Goal: Complete application form: Complete application form

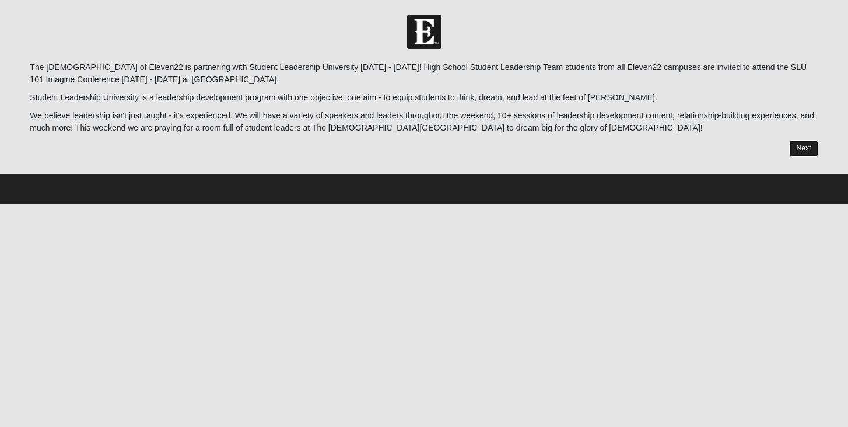
click at [796, 151] on link "Next" at bounding box center [803, 148] width 29 height 17
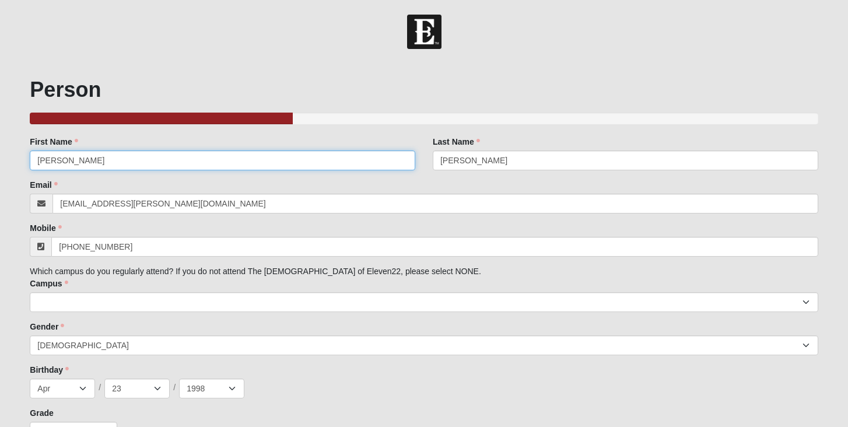
click at [110, 163] on input "[PERSON_NAME]" at bounding box center [223, 161] width 386 height 20
type input "[PERSON_NAME]"
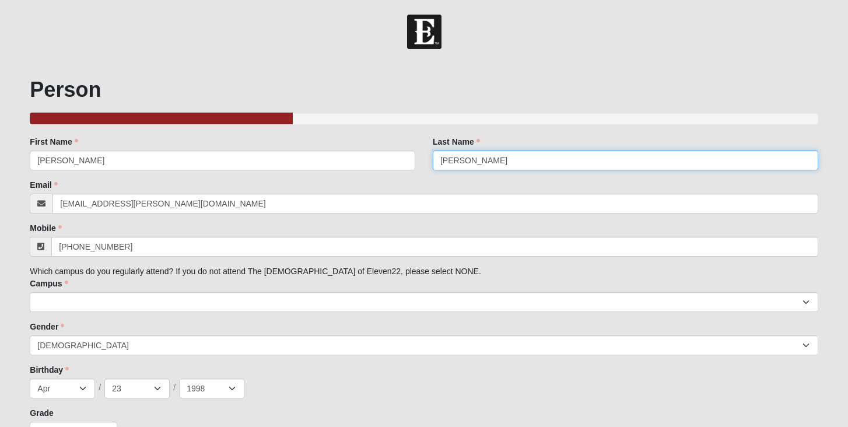
click at [496, 155] on input "[PERSON_NAME]" at bounding box center [626, 161] width 386 height 20
type input "Valentine"
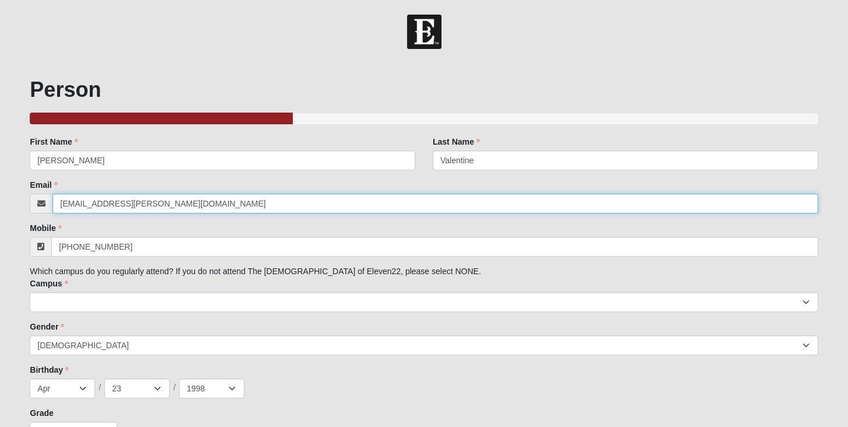
drag, startPoint x: 158, startPoint y: 201, endPoint x: 41, endPoint y: 205, distance: 116.8
click at [41, 205] on div "[EMAIL_ADDRESS][PERSON_NAME][DOMAIN_NAME]" at bounding box center [424, 204] width 788 height 20
type input "[EMAIL_ADDRESS][DOMAIN_NAME]"
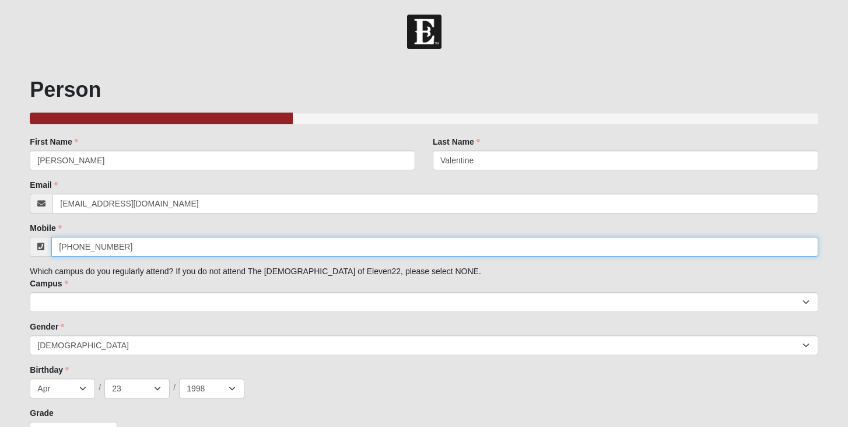
drag, startPoint x: 120, startPoint y: 246, endPoint x: 51, endPoint y: 246, distance: 69.4
click at [51, 246] on div "[PHONE_NUMBER]" at bounding box center [424, 247] width 788 height 20
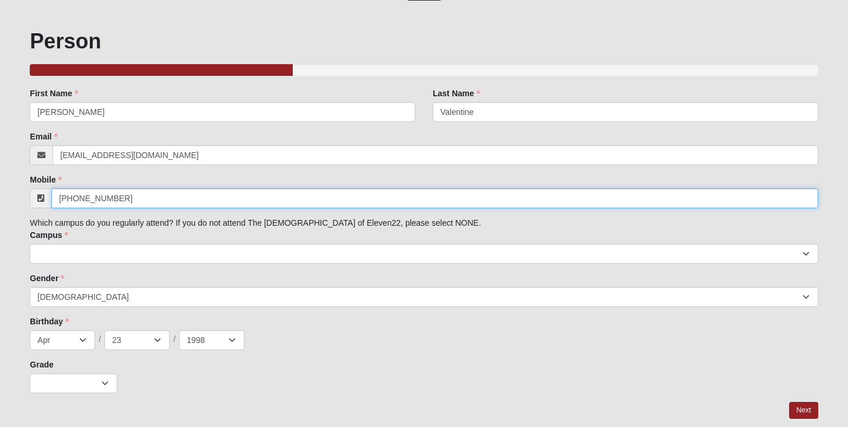
scroll to position [59, 0]
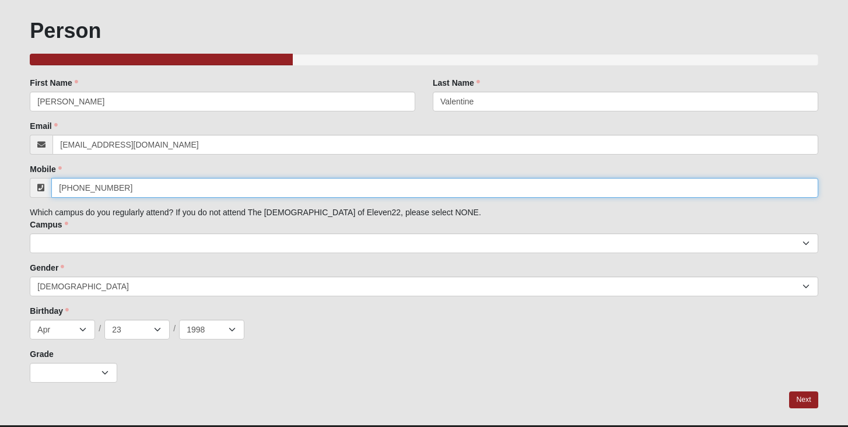
type input "[PHONE_NUMBER]"
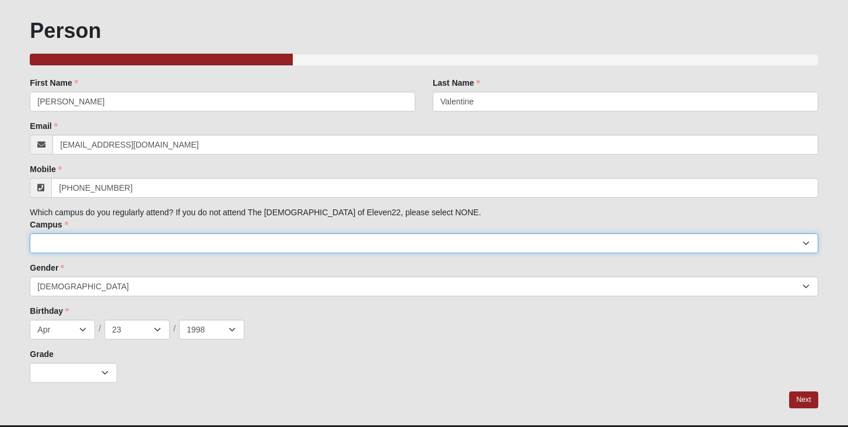
click at [117, 249] on select "[GEOGRAPHIC_DATA] [GEOGRAPHIC_DATA] (Coming Soon) Eleven22 Online [PERSON_NAME]…" at bounding box center [424, 243] width 788 height 20
select select "4"
click at [30, 233] on select "[GEOGRAPHIC_DATA] [GEOGRAPHIC_DATA] (Coming Soon) Eleven22 Online [PERSON_NAME]…" at bounding box center [424, 243] width 788 height 20
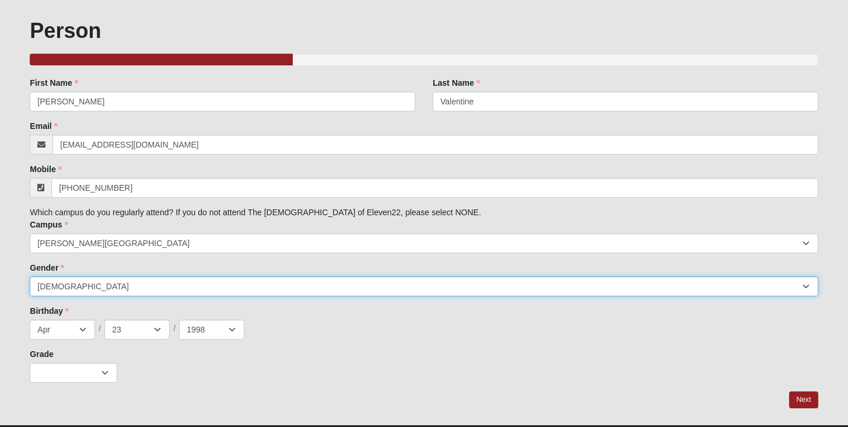
click at [90, 279] on select "[DEMOGRAPHIC_DATA] [DEMOGRAPHIC_DATA]" at bounding box center [424, 287] width 788 height 20
select select "2"
click at [30, 277] on select "[DEMOGRAPHIC_DATA] [DEMOGRAPHIC_DATA]" at bounding box center [424, 287] width 788 height 20
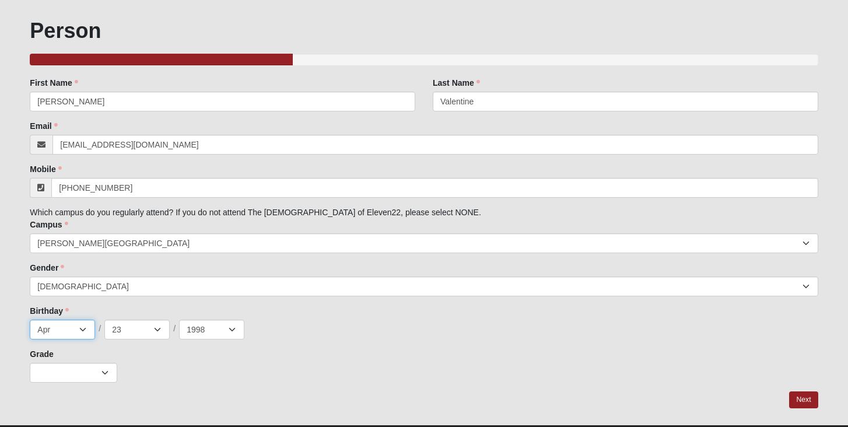
click at [85, 331] on select "Jan Feb Mar Apr May Jun [DATE] Aug Sep Oct Nov Dec" at bounding box center [62, 330] width 65 height 20
select select "11"
click at [30, 320] on select "Jan Feb Mar Apr May Jun [DATE] Aug Sep Oct Nov Dec" at bounding box center [62, 330] width 65 height 20
click at [166, 332] on select "1 2 3 4 5 6 7 8 9 10 11 12 13 14 15 16 17 18 19 20 21 22 23 24 25 26 27 28 29 3…" at bounding box center [136, 330] width 65 height 20
select select "9"
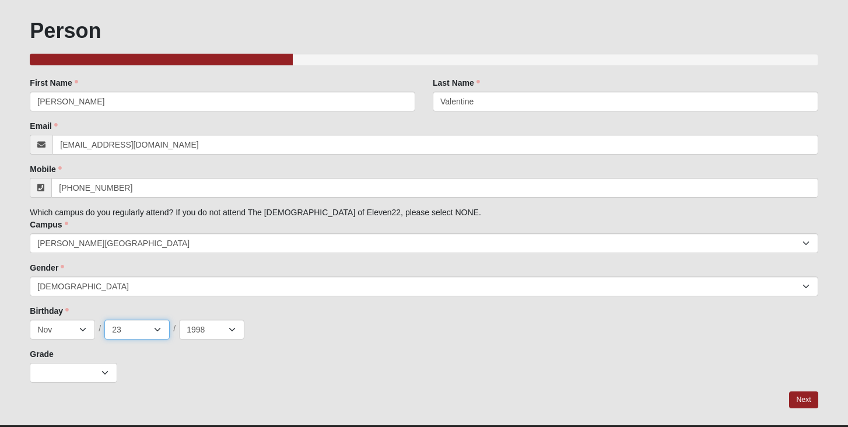
click at [104, 320] on select "1 2 3 4 5 6 7 8 9 10 11 12 13 14 15 16 17 18 19 20 21 22 23 24 25 26 27 28 29 3…" at bounding box center [136, 330] width 65 height 20
click at [234, 331] on select "2025 2024 2023 2022 2021 2020 2019 2018 2017 2016 2015 2014 2013 2012 2011 2010…" at bounding box center [211, 330] width 65 height 20
select select "2010"
click at [179, 320] on select "2025 2024 2023 2022 2021 2020 2019 2018 2017 2016 2015 2014 2013 2012 2011 2010…" at bounding box center [211, 330] width 65 height 20
click at [109, 364] on select "K 1st 2nd 3rd 4th 5th 6th 7th 8th 9th 10th 11th 12th" at bounding box center [74, 373] width 88 height 20
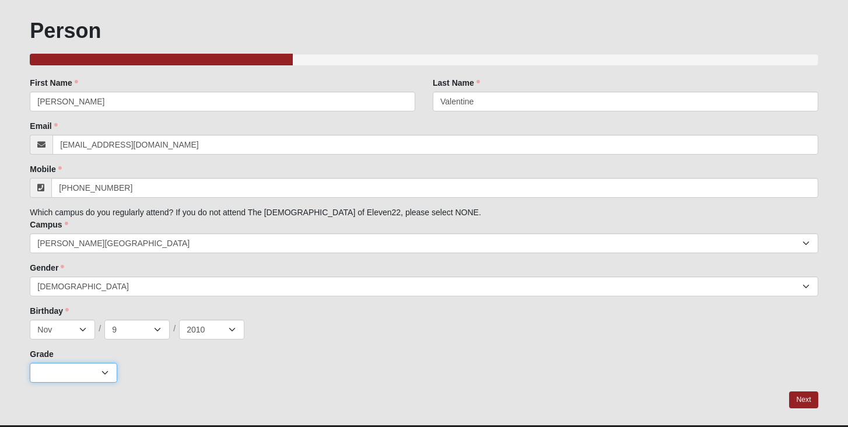
click at [30, 363] on select "K 1st 2nd 3rd 4th 5th 6th 7th 8th 9th 10th 11th 12th" at bounding box center [74, 373] width 88 height 20
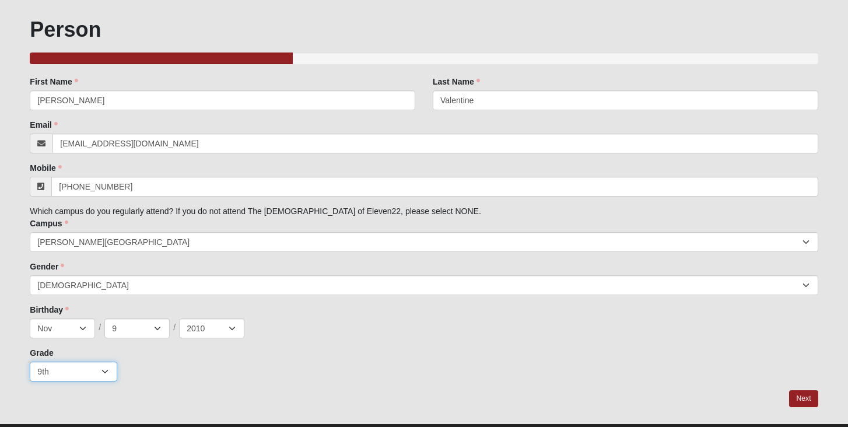
scroll to position [87, 0]
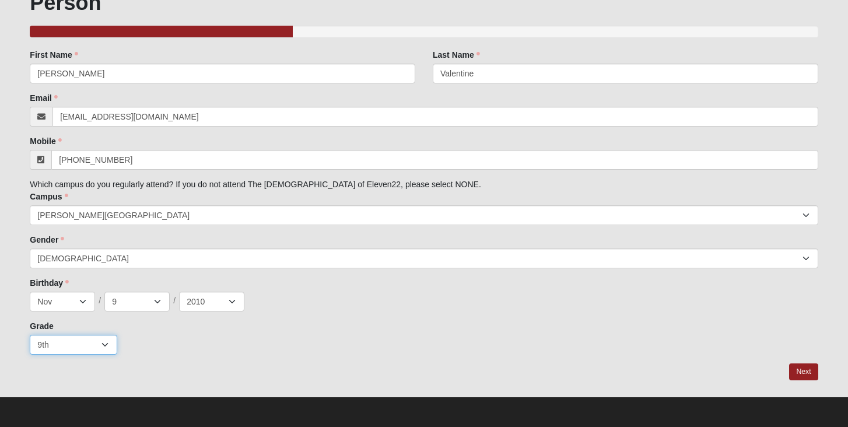
click at [102, 346] on select "K 1st 2nd 3rd 4th 5th 6th 7th 8th 9th 10th 11th 12th" at bounding box center [74, 345] width 88 height 20
select select "2"
click at [30, 335] on select "K 1st 2nd 3rd 4th 5th 6th 7th 8th 9th 10th 11th 12th" at bounding box center [74, 345] width 88 height 20
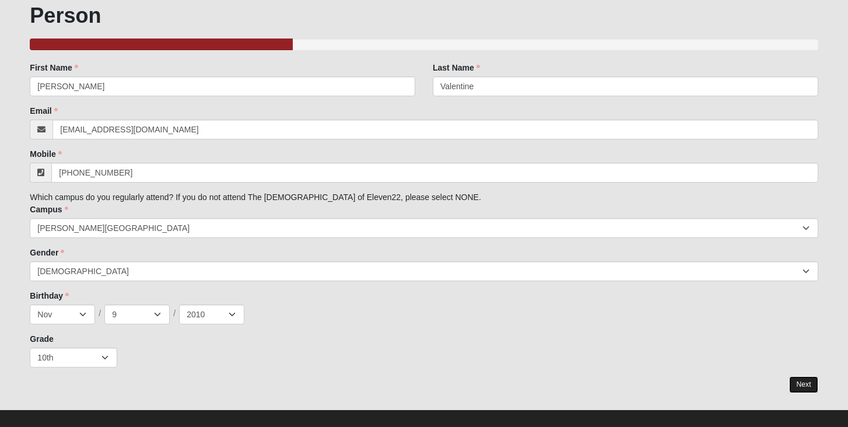
click at [797, 380] on link "Next" at bounding box center [803, 384] width 29 height 17
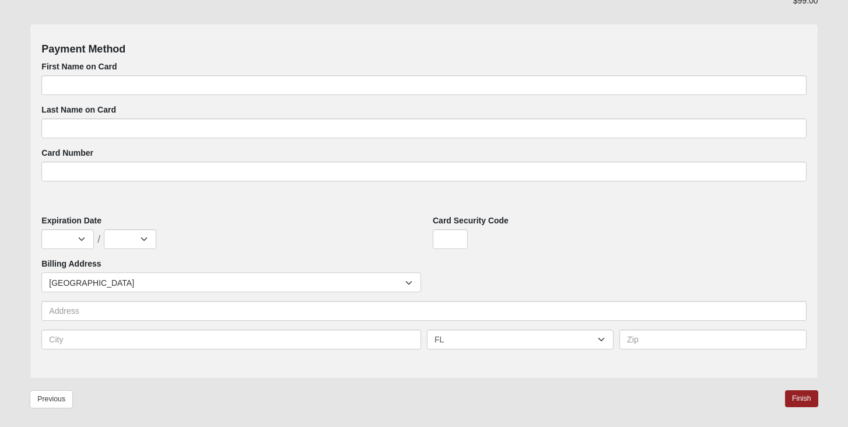
scroll to position [487, 0]
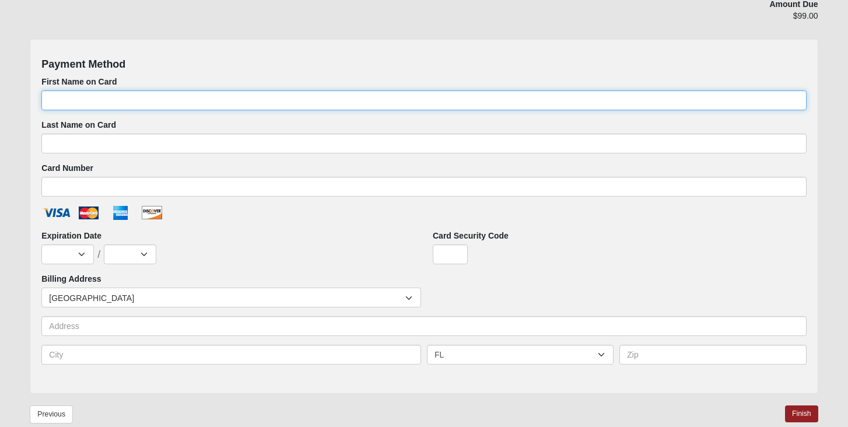
click at [206, 93] on input "First Name on Card" at bounding box center [423, 100] width 765 height 20
click at [134, 99] on input "Bethanyu" at bounding box center [423, 100] width 765 height 20
type input "[PERSON_NAME]"
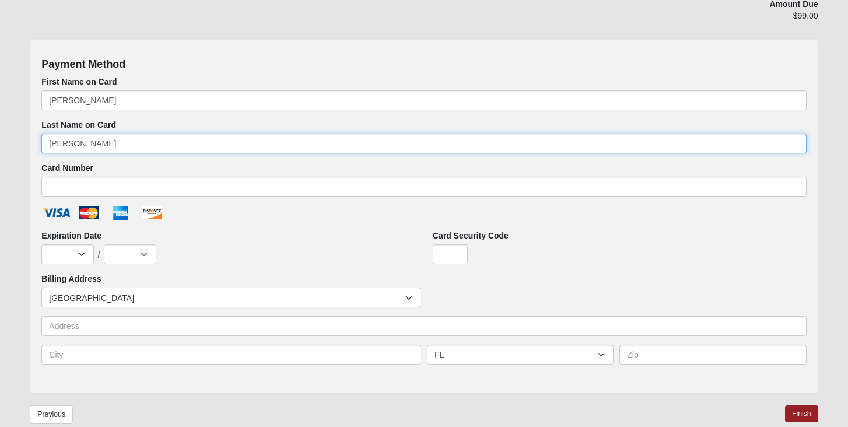
type input "[PERSON_NAME]"
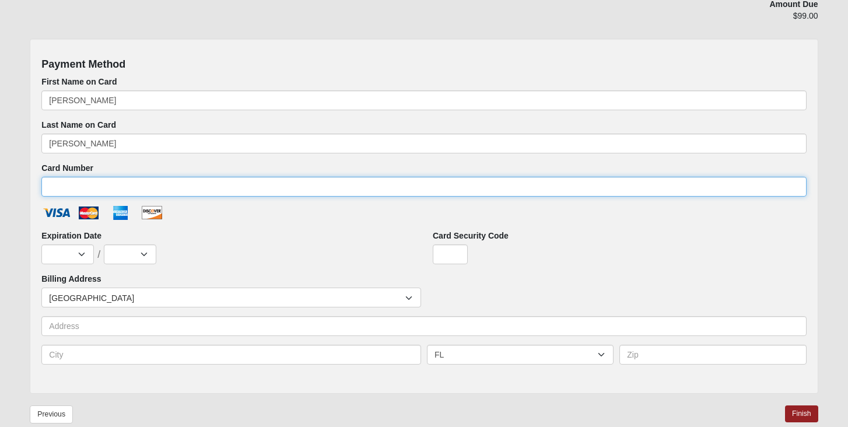
click at [133, 185] on input "Card Number" at bounding box center [423, 187] width 765 height 20
type input "[CREDIT_CARD_NUMBER]"
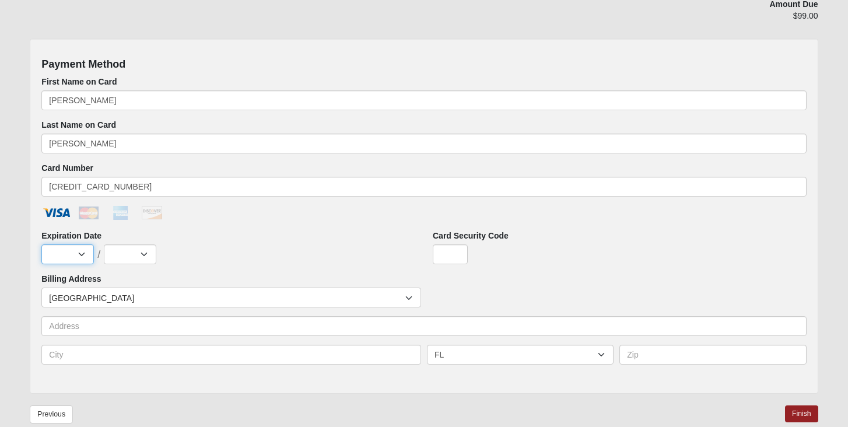
click at [85, 256] on select "Jan Feb Mar Apr May Jun [DATE] Aug Sep Oct Nov Dec" at bounding box center [67, 254] width 53 height 20
select select "10"
click at [41, 244] on select "Jan Feb Mar Apr May Jun [DATE] Aug Sep Oct Nov Dec" at bounding box center [67, 254] width 53 height 20
click at [133, 257] on select "2025 2026 2027 2028 2029 2030 2031 2032 2033 2034 2035 2036 2037 2038 2039 2040" at bounding box center [130, 254] width 53 height 20
select select "2027"
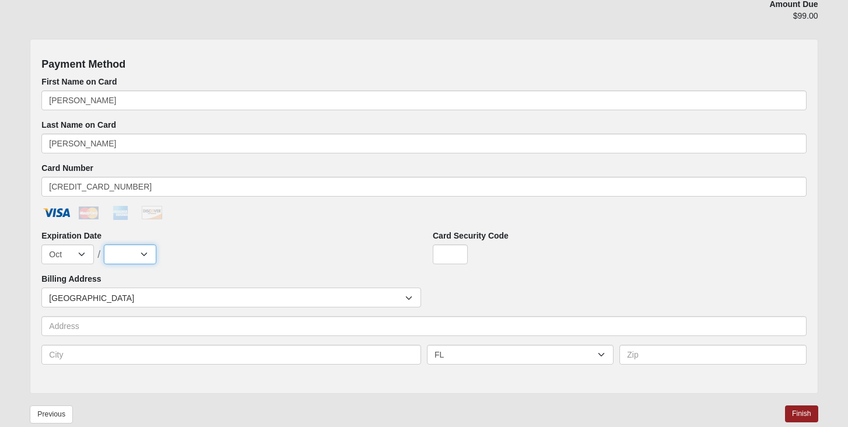
click at [104, 244] on select "2025 2026 2027 2028 2029 2030 2031 2032 2033 2034 2035 2036 2037 2038 2039 2040" at bounding box center [130, 254] width 53 height 20
click at [446, 254] on input "Card Security Code" at bounding box center [450, 254] width 35 height 20
type input "972"
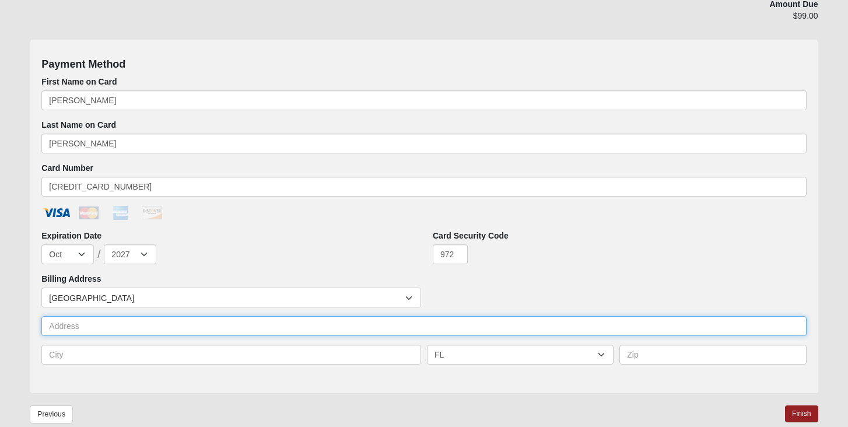
click at [167, 334] on input "text" at bounding box center [423, 326] width 765 height 20
type input "[STREET_ADDRESS]"
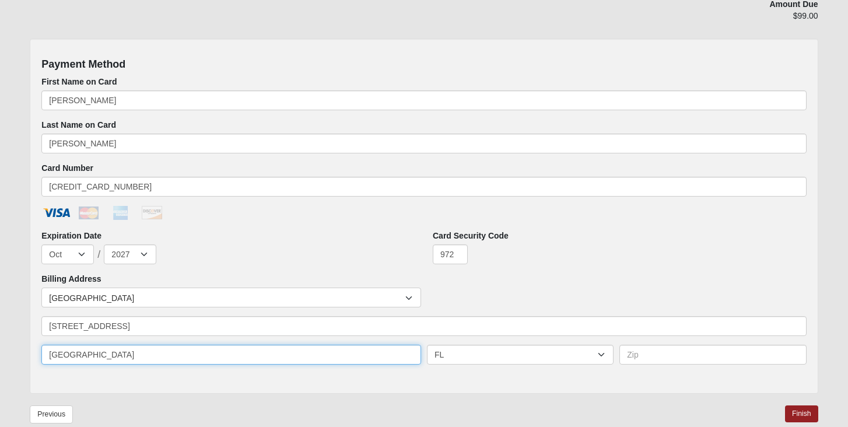
type input "[GEOGRAPHIC_DATA]"
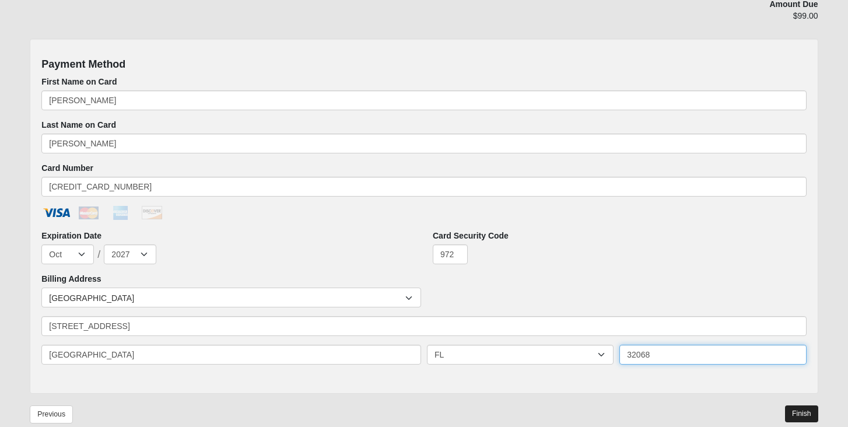
type input "32068"
click at [810, 414] on link "Finish" at bounding box center [801, 413] width 33 height 17
